Goal: Transaction & Acquisition: Purchase product/service

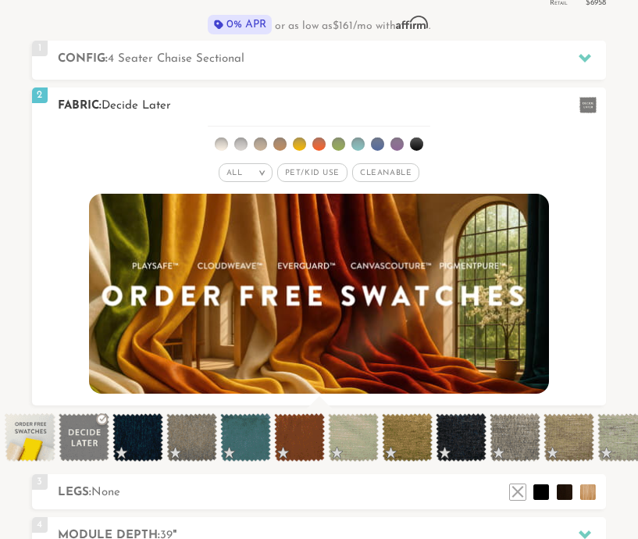
scroll to position [491, 0]
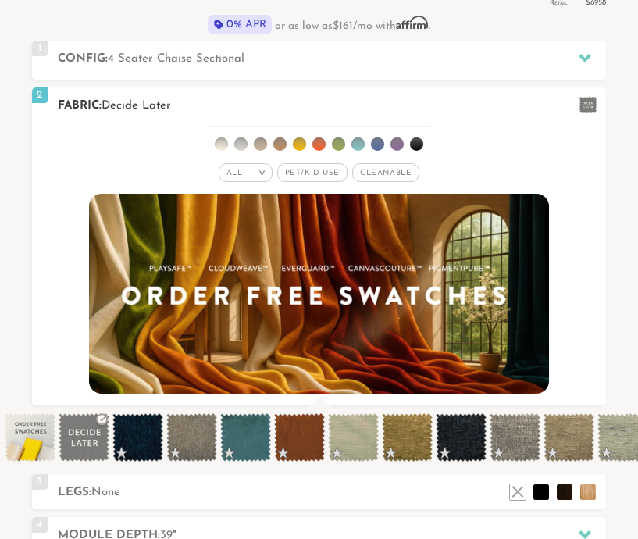
click at [262, 178] on div "All >" at bounding box center [246, 172] width 54 height 19
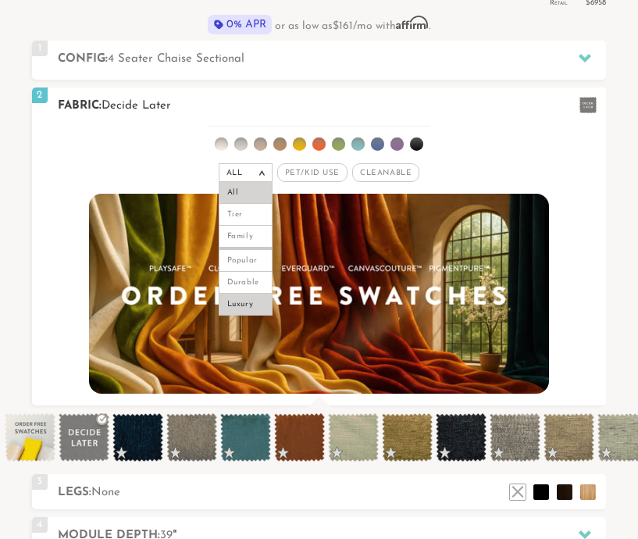
click at [257, 302] on li "Luxury" at bounding box center [246, 305] width 54 height 22
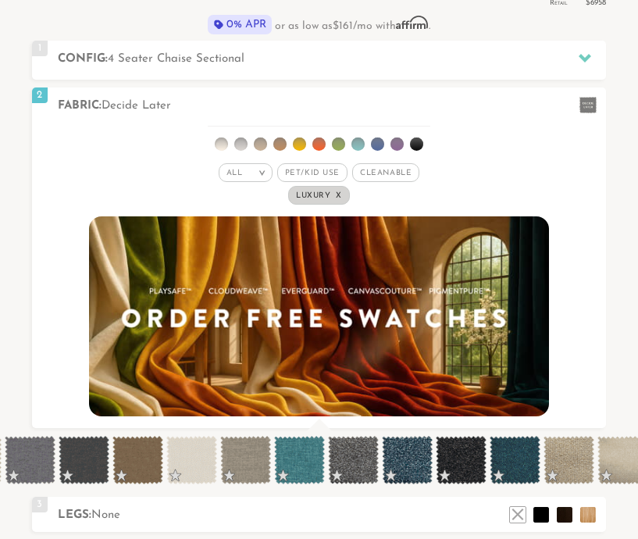
scroll to position [0, 3020]
click at [512, 467] on span at bounding box center [514, 460] width 51 height 48
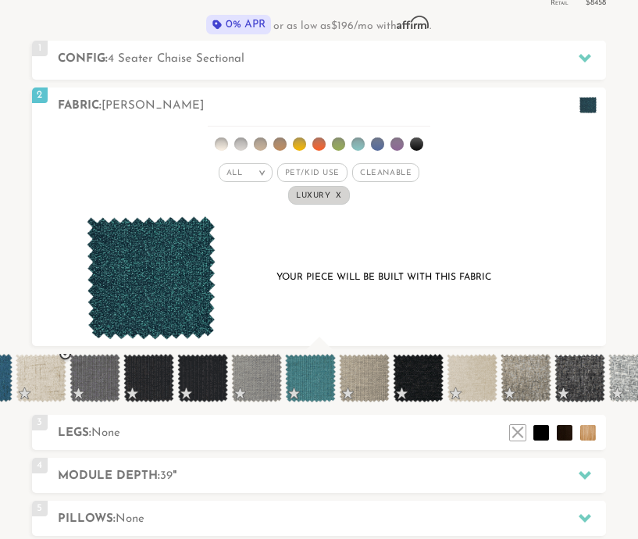
scroll to position [0, 4195]
click at [433, 381] on span at bounding box center [417, 378] width 51 height 48
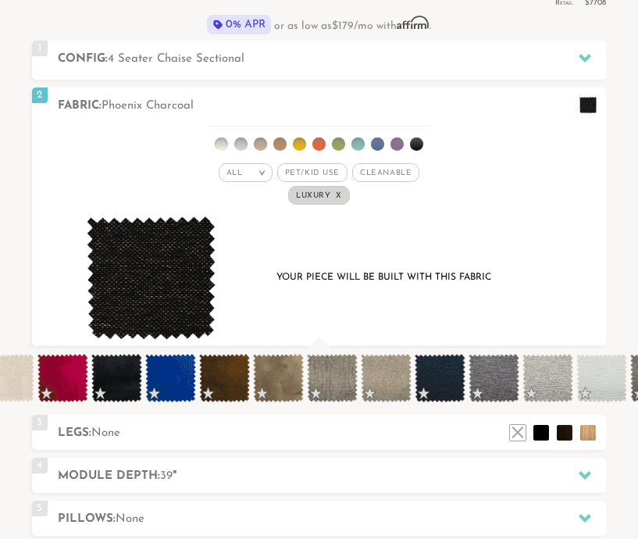
scroll to position [0, 4875]
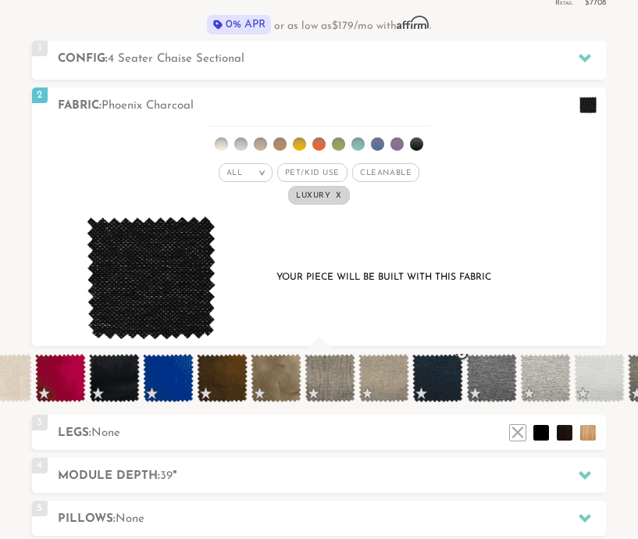
click at [448, 378] on span at bounding box center [438, 378] width 51 height 48
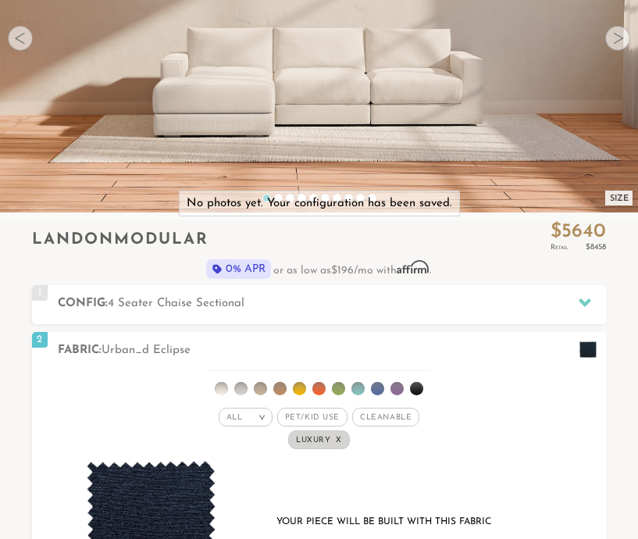
scroll to position [247, 0]
click at [624, 41] on div at bounding box center [618, 38] width 25 height 25
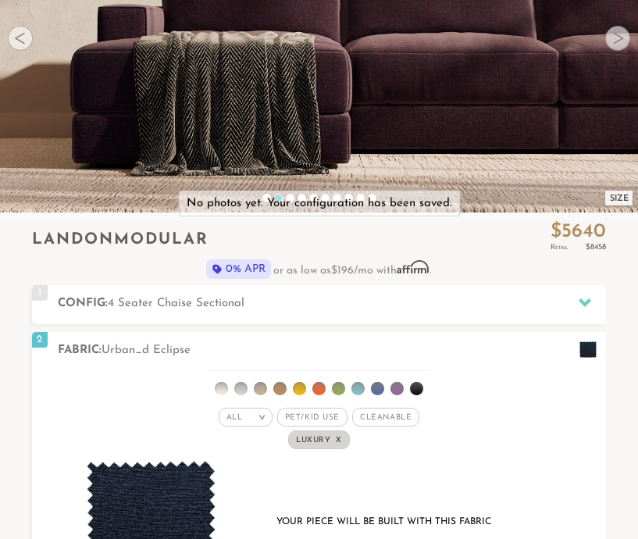
click at [624, 41] on div at bounding box center [618, 38] width 25 height 25
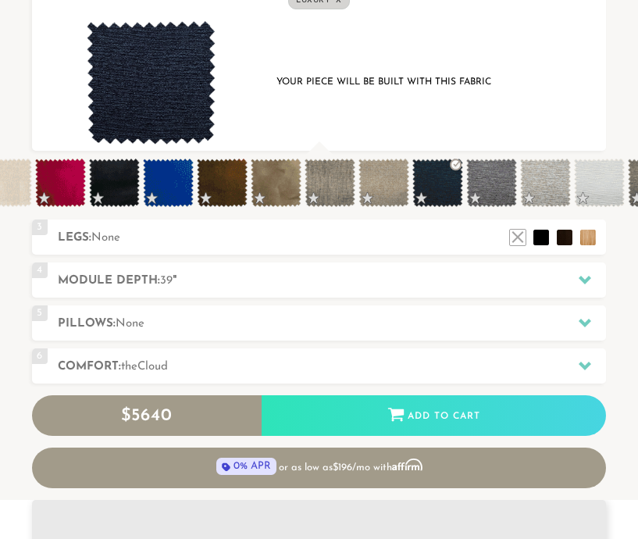
scroll to position [690, 0]
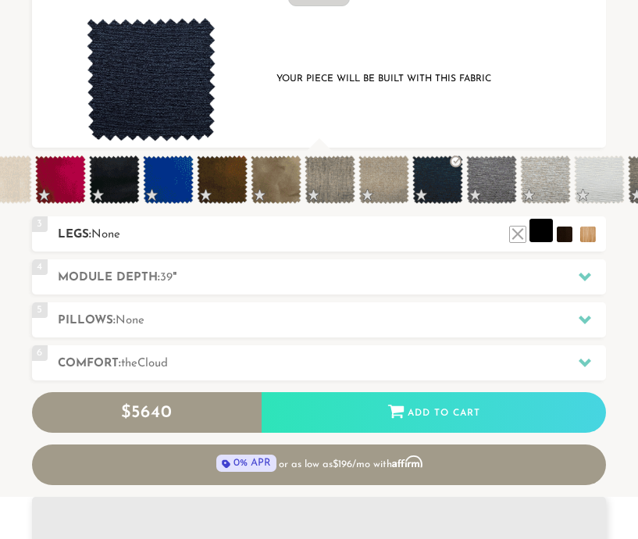
click at [543, 235] on li at bounding box center [541, 230] width 23 height 23
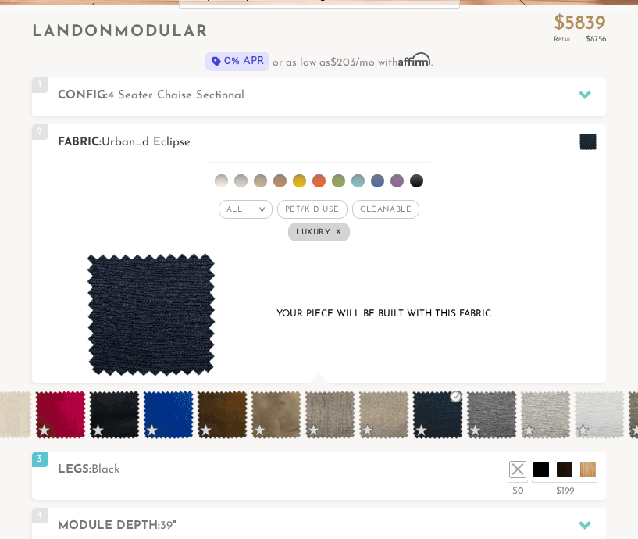
scroll to position [455, 0]
click at [584, 467] on li at bounding box center [588, 465] width 23 height 23
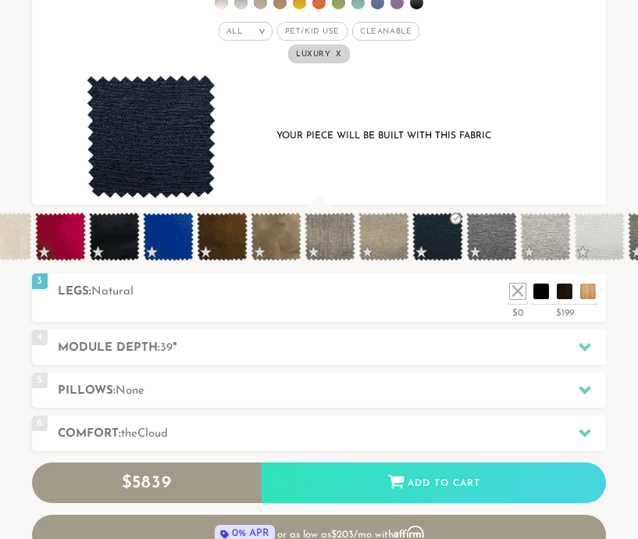
scroll to position [0, 0]
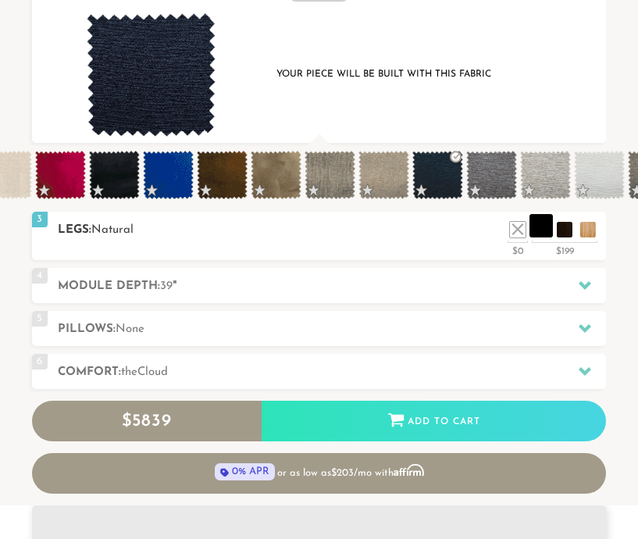
click at [547, 238] on li at bounding box center [541, 225] width 23 height 23
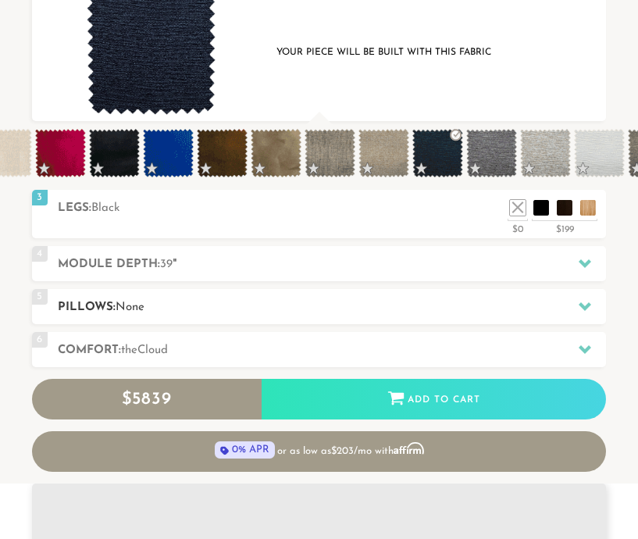
click at [319, 308] on h2 "Pillows: None" at bounding box center [332, 307] width 548 height 18
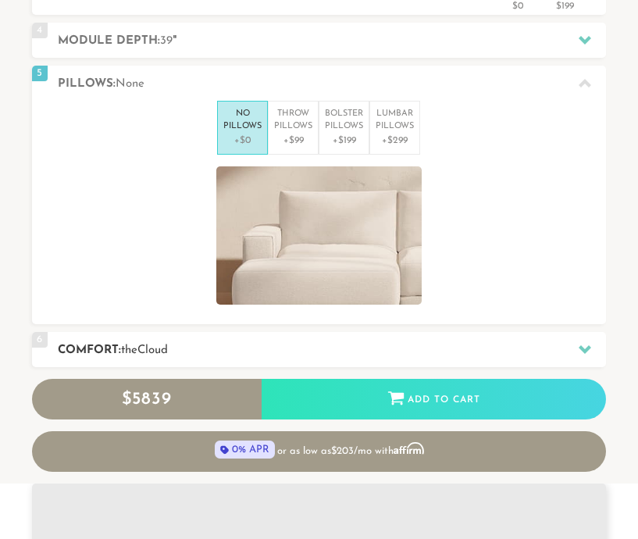
click at [317, 361] on div "6 Comfort: the Cloud soft" at bounding box center [319, 349] width 574 height 35
